Goal: Register for event/course

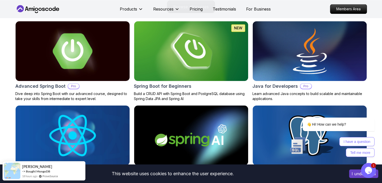
click at [64, 70] on img at bounding box center [73, 51] width 120 height 63
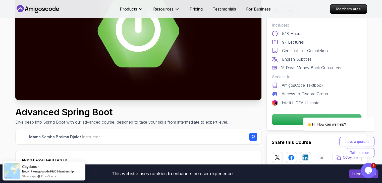
scroll to position [68, 0]
click at [290, 125] on div "👋 Hi! How can we help?" at bounding box center [331, 125] width 85 height 14
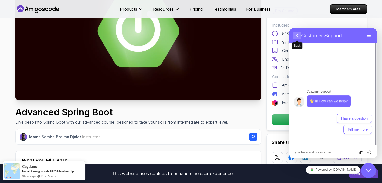
click at [297, 33] on button "Back" at bounding box center [297, 36] width 8 height 8
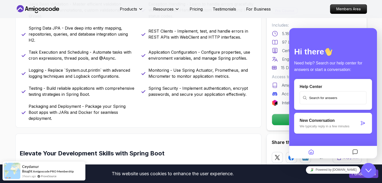
scroll to position [217, 0]
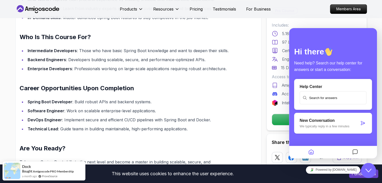
scroll to position [480, 0]
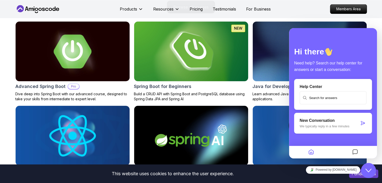
scroll to position [538, 0]
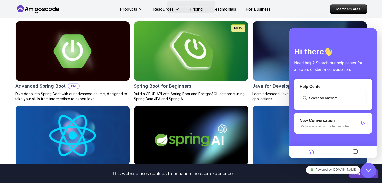
click at [203, 63] on img at bounding box center [191, 51] width 120 height 63
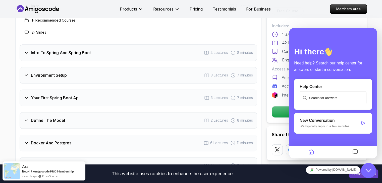
scroll to position [698, 0]
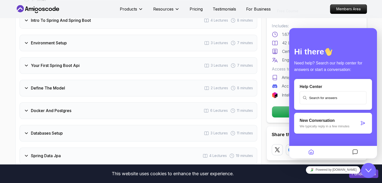
click at [119, 57] on div "Your First Spring Boot Api 3 Lectures 7 minutes" at bounding box center [138, 65] width 237 height 17
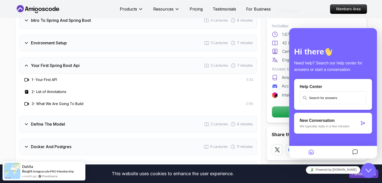
drag, startPoint x: 23, startPoint y: 96, endPoint x: 26, endPoint y: 97, distance: 3.1
click at [26, 101] on div at bounding box center [27, 104] width 6 height 6
drag, startPoint x: 26, startPoint y: 97, endPoint x: 48, endPoint y: 93, distance: 22.6
click at [48, 101] on div "3 - What We Are Going To Build" at bounding box center [54, 104] width 60 height 6
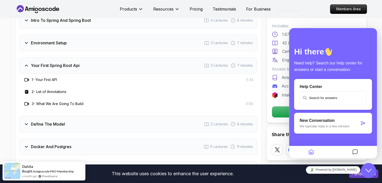
click at [128, 89] on div "2 - List of Annotations" at bounding box center [138, 92] width 229 height 6
click at [371, 171] on icon "Close Chat This icon closes the chat window." at bounding box center [368, 171] width 6 height 6
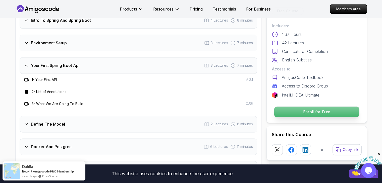
click at [317, 112] on p "Enroll for Free" at bounding box center [316, 112] width 85 height 11
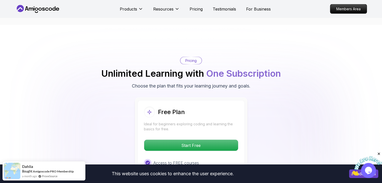
scroll to position [996, 0]
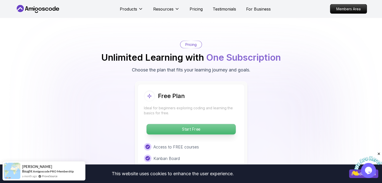
click at [208, 124] on p "Start Free" at bounding box center [190, 129] width 89 height 11
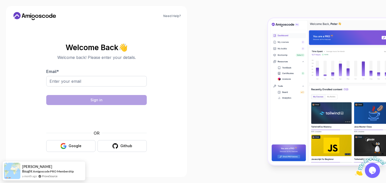
drag, startPoint x: 113, startPoint y: 76, endPoint x: 113, endPoint y: 79, distance: 3.8
click at [113, 79] on div "Email *" at bounding box center [96, 81] width 100 height 24
click at [113, 79] on input "Email *" at bounding box center [96, 81] width 100 height 11
type input "gooronz.ajay@gmail.com"
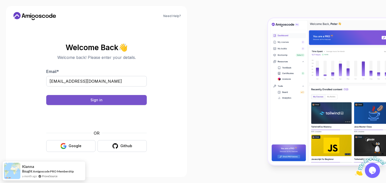
click at [103, 100] on button "Sign in" at bounding box center [96, 100] width 100 height 10
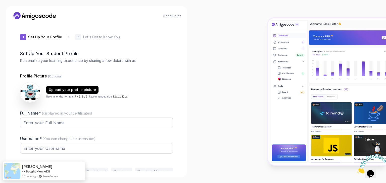
type input "fiercerhinof0f46"
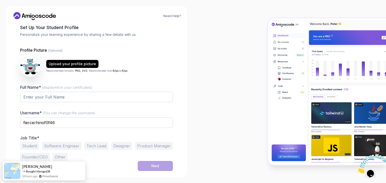
click at [45, 19] on icon at bounding box center [34, 16] width 45 height 8
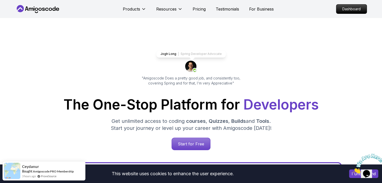
click at [200, 142] on p "Start for Free" at bounding box center [191, 144] width 36 height 12
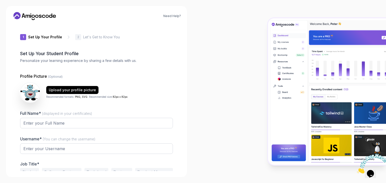
type input "quickfalcond63e8"
type input "cleversparrow221e4"
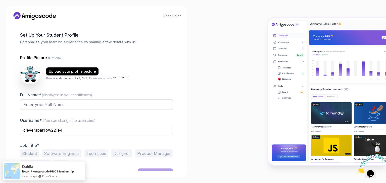
scroll to position [18, 0]
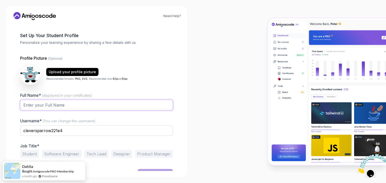
click at [102, 107] on input "Full Name* (displayed in your certificates)" at bounding box center [96, 105] width 153 height 11
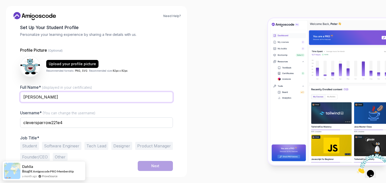
click at [90, 102] on input "[PERSON_NAME]" at bounding box center [96, 97] width 153 height 11
type input "[PERSON_NAME]"
click at [82, 122] on input "cleversparrow221e4" at bounding box center [96, 122] width 153 height 11
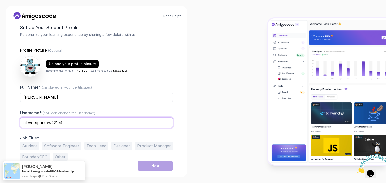
click at [82, 122] on input "cleversparrow221e4" at bounding box center [96, 122] width 153 height 11
type input "gooronz"
click at [28, 146] on button "Student" at bounding box center [29, 146] width 19 height 8
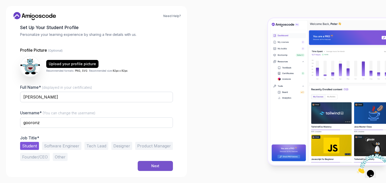
click at [151, 165] on div "Next" at bounding box center [155, 166] width 8 height 5
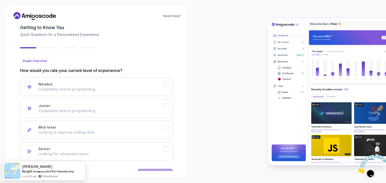
scroll to position [41, 0]
